Goal: Find specific page/section

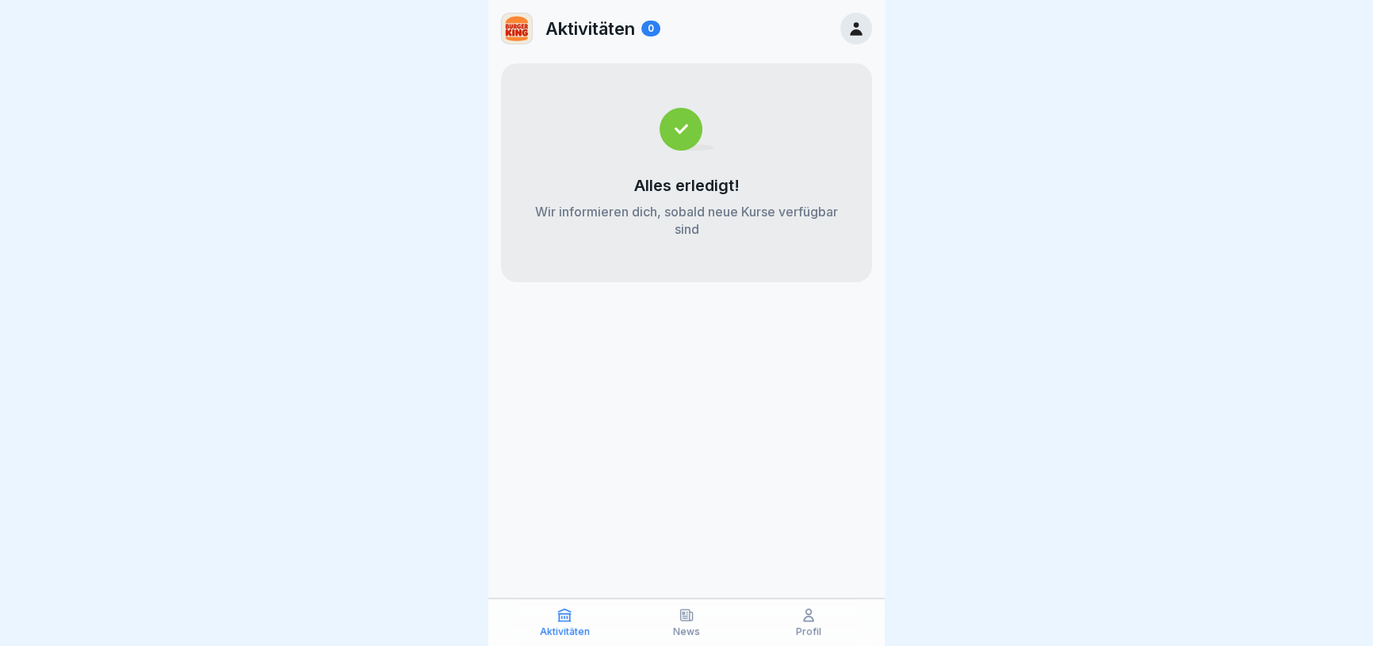
click at [797, 625] on div "Profil" at bounding box center [808, 622] width 114 height 30
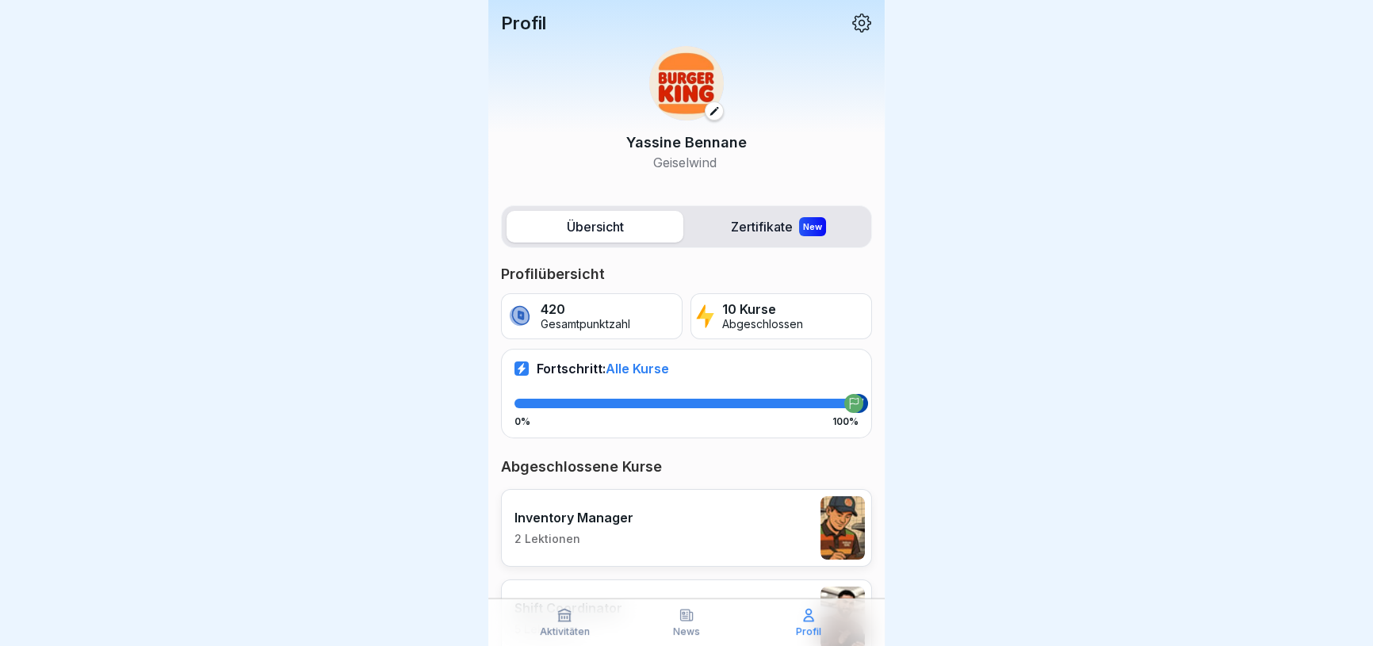
click at [728, 230] on label "Zertifikate New" at bounding box center [778, 227] width 177 height 32
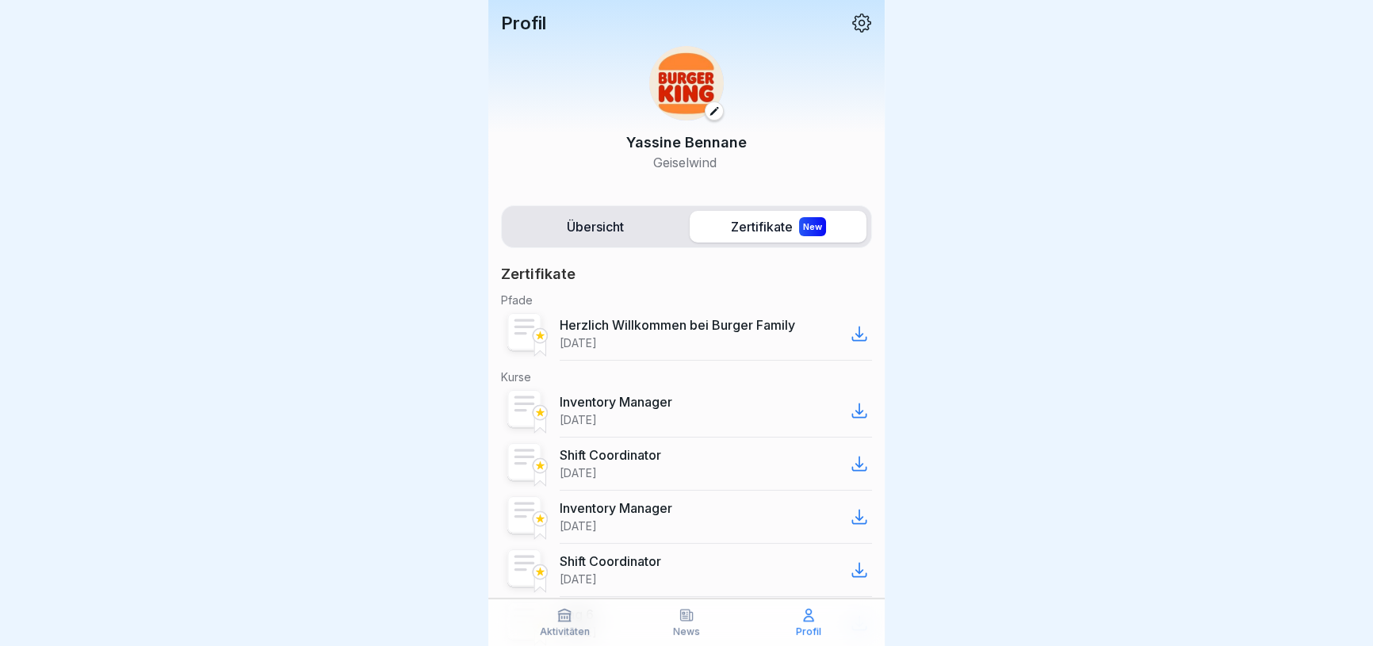
click at [564, 610] on icon at bounding box center [565, 616] width 12 height 12
